Goal: Task Accomplishment & Management: Use online tool/utility

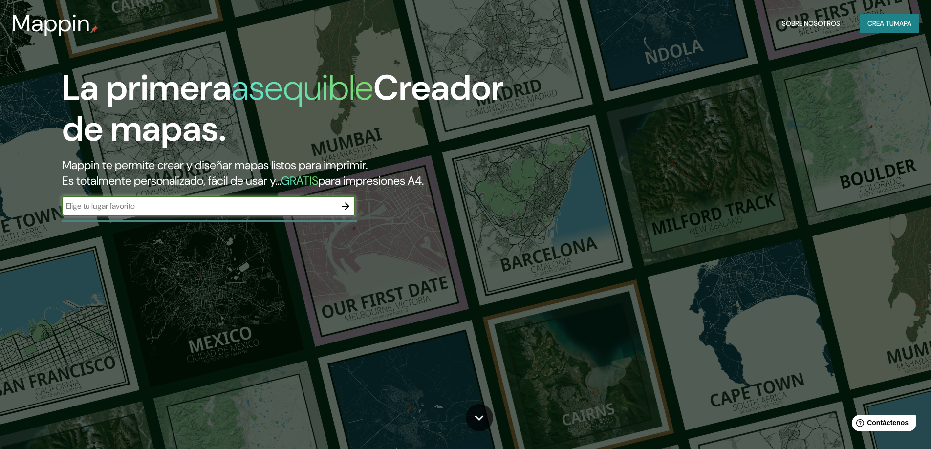
click at [144, 204] on input "text" at bounding box center [199, 205] width 274 height 11
click at [347, 201] on icon "button" at bounding box center [346, 206] width 12 height 12
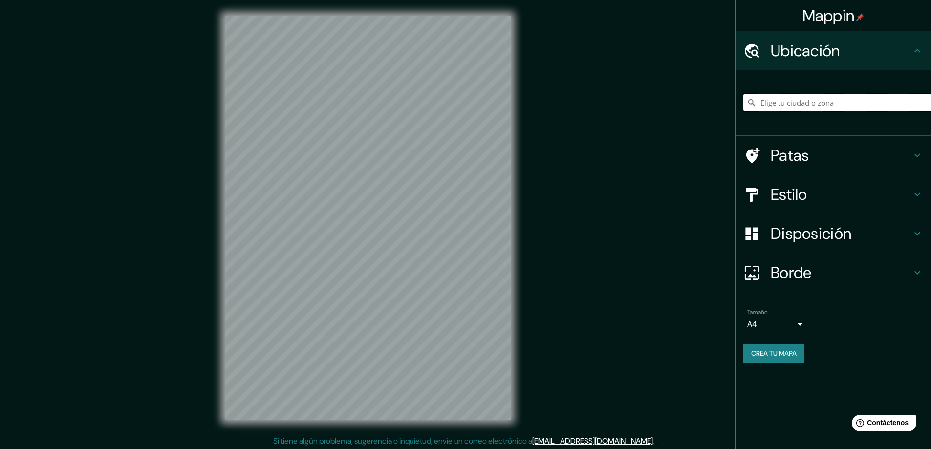
click at [821, 106] on input "Elige tu ciudad o zona" at bounding box center [837, 103] width 188 height 18
type input "AYACUCHO"
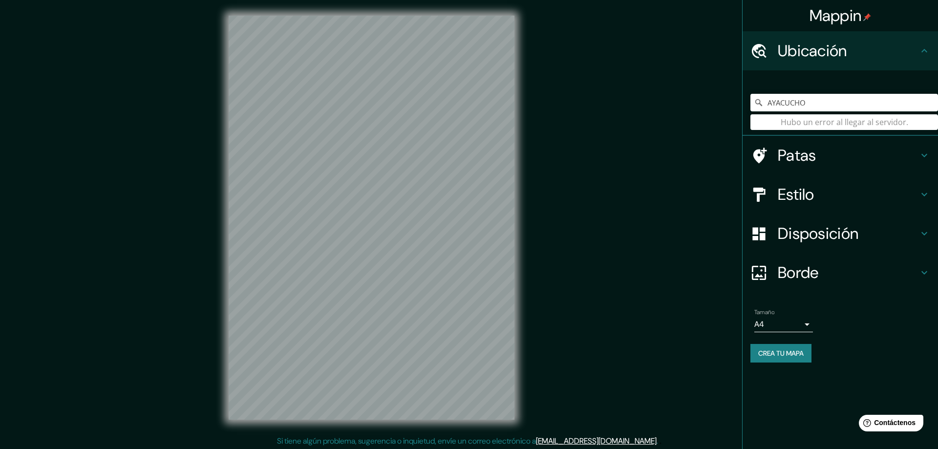
click at [800, 325] on body "Mappin Ubicación AYACUCHO Hubo un error al llegar al servidor. Patas Estilo Dis…" at bounding box center [469, 224] width 938 height 449
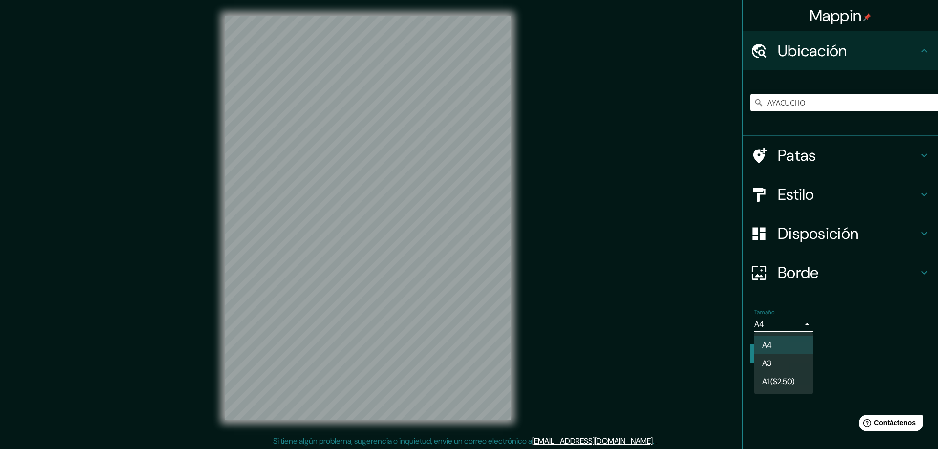
click at [799, 325] on div at bounding box center [469, 224] width 938 height 449
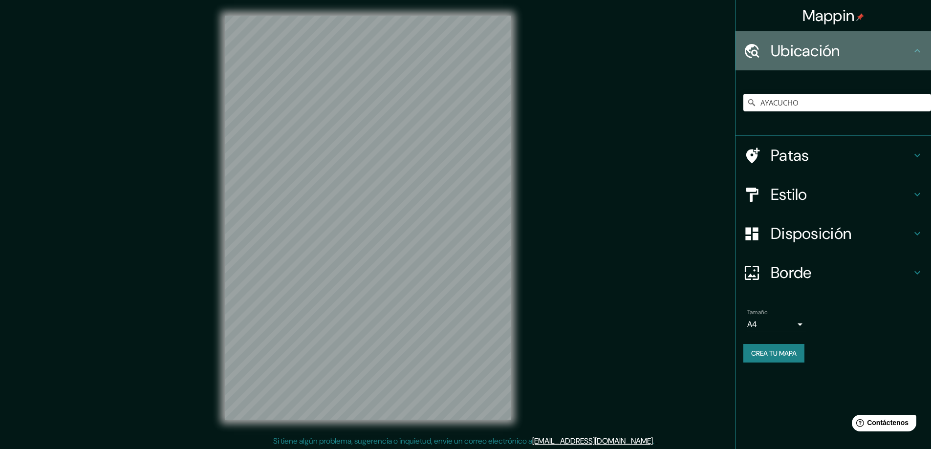
click at [912, 49] on icon at bounding box center [917, 51] width 12 height 12
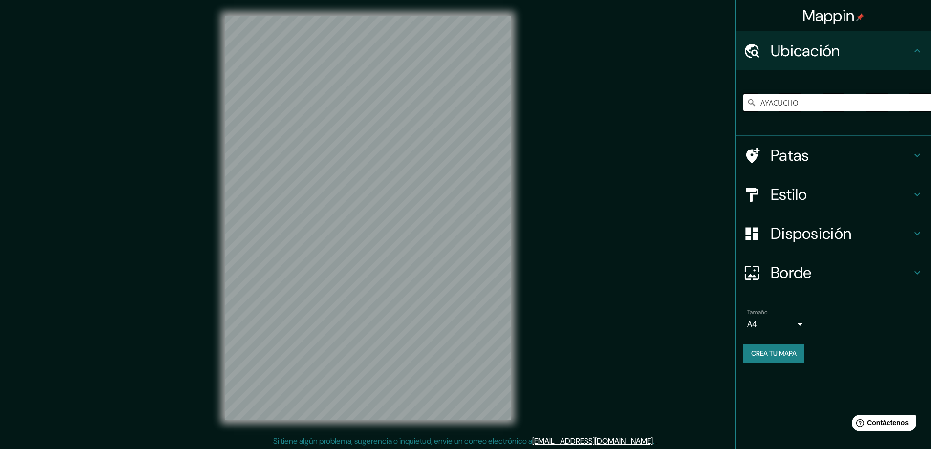
click at [810, 108] on input "AYACUCHO" at bounding box center [837, 103] width 188 height 18
click at [796, 98] on input "AYACUCHO" at bounding box center [837, 103] width 188 height 18
click at [839, 96] on input "AYACUCHO" at bounding box center [837, 103] width 188 height 18
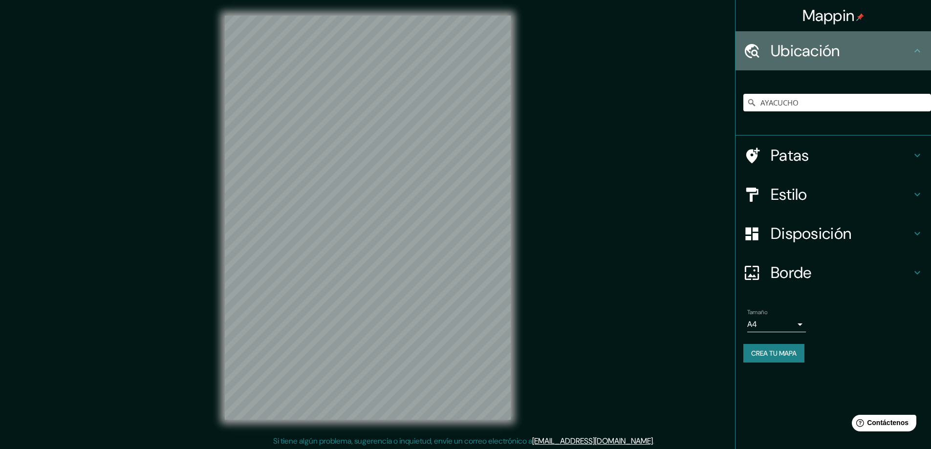
click at [850, 56] on h4 "Ubicación" at bounding box center [841, 51] width 141 height 20
click at [914, 51] on icon at bounding box center [917, 51] width 12 height 12
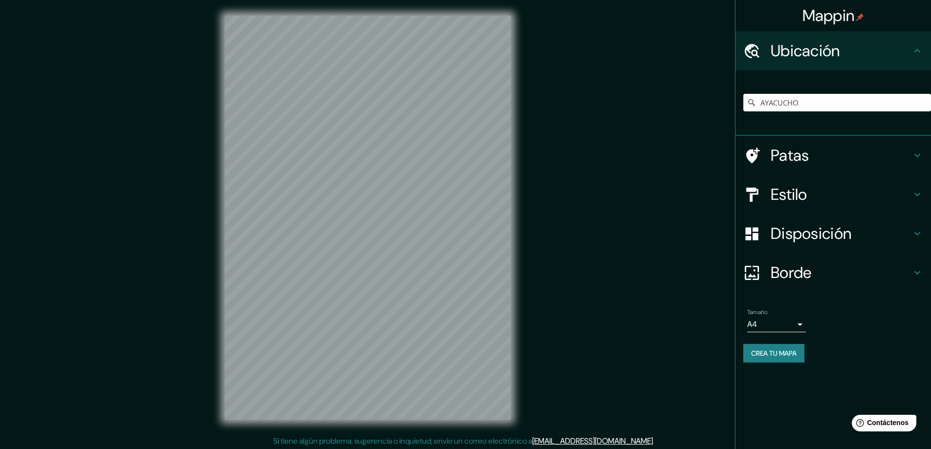
click at [914, 51] on icon at bounding box center [917, 51] width 12 height 12
click at [826, 11] on font "Mappin" at bounding box center [828, 15] width 52 height 21
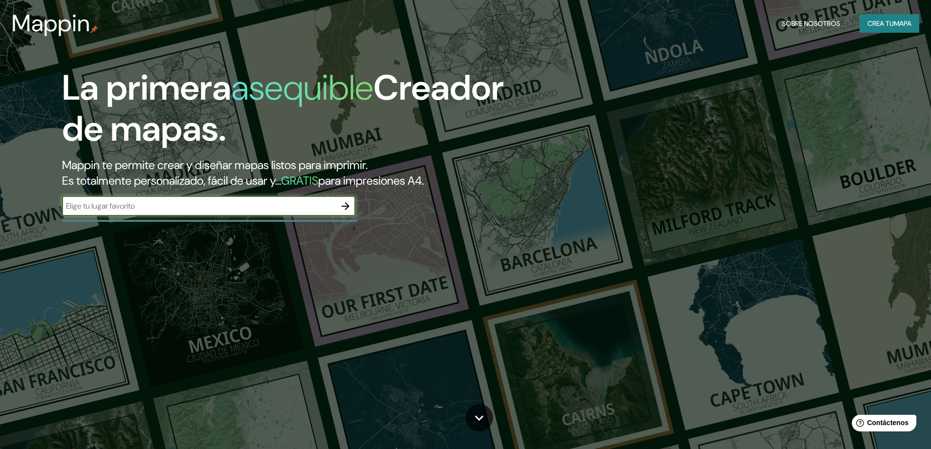
click at [286, 206] on input "text" at bounding box center [199, 205] width 274 height 11
type input "AYACUCHO"
